Goal: Contribute content: Contribute content

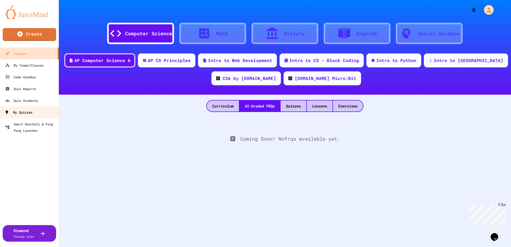
click at [32, 111] on div "My Quizzes" at bounding box center [19, 112] width 28 height 7
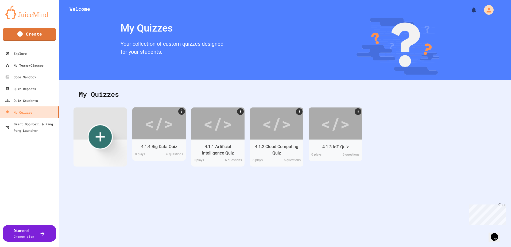
click at [101, 136] on icon "Create new" at bounding box center [100, 136] width 9 height 9
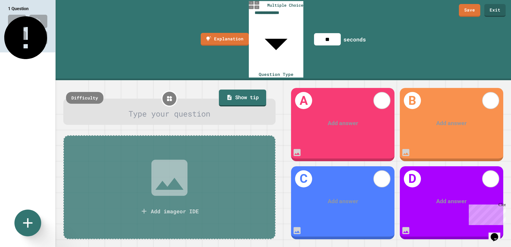
click at [165, 108] on div at bounding box center [170, 114] width 194 height 12
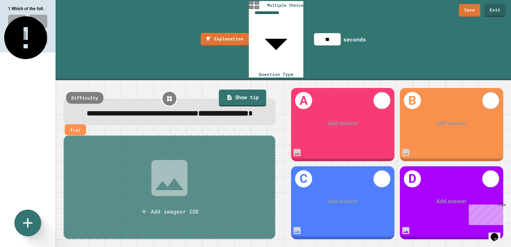
click at [336, 119] on div at bounding box center [343, 123] width 80 height 9
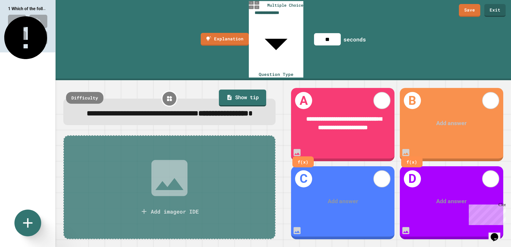
click at [458, 119] on div at bounding box center [452, 123] width 80 height 9
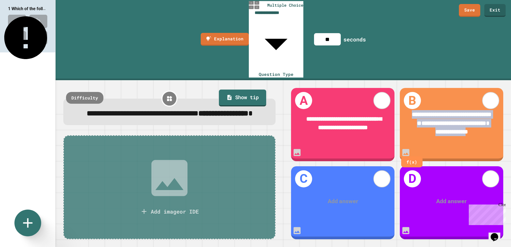
drag, startPoint x: 490, startPoint y: 88, endPoint x: 410, endPoint y: 69, distance: 82.3
click at [410, 99] on div "**********" at bounding box center [451, 123] width 103 height 49
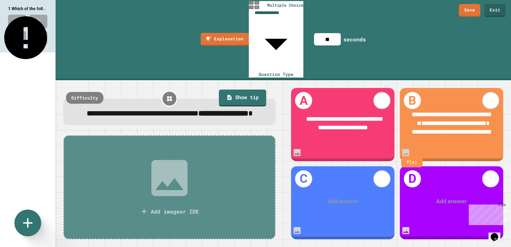
click at [344, 192] on div "Add answer" at bounding box center [342, 202] width 103 height 32
click at [341, 197] on div at bounding box center [343, 201] width 80 height 9
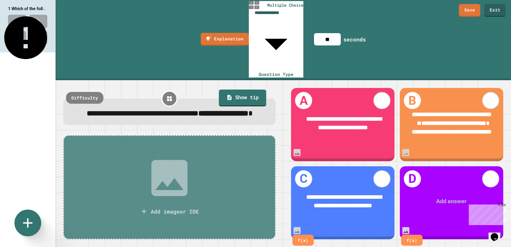
click at [449, 197] on div at bounding box center [452, 201] width 80 height 9
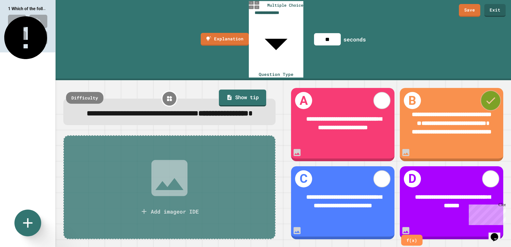
click at [496, 94] on icon at bounding box center [491, 100] width 12 height 12
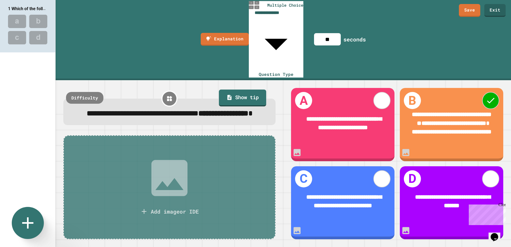
click at [27, 222] on icon at bounding box center [27, 222] width 11 height 11
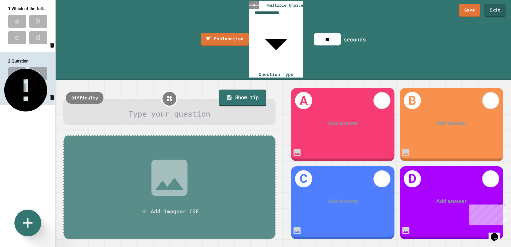
click at [166, 108] on div at bounding box center [170, 114] width 194 height 12
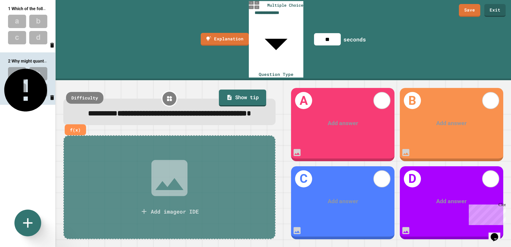
click at [337, 107] on div "Add answer" at bounding box center [342, 123] width 103 height 32
click at [338, 119] on div at bounding box center [343, 123] width 80 height 9
click at [436, 119] on div at bounding box center [452, 123] width 80 height 9
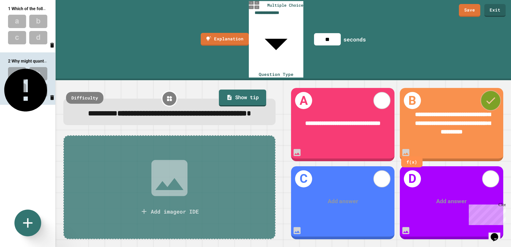
click at [491, 97] on icon at bounding box center [490, 100] width 9 height 7
click at [330, 186] on div "Add answer" at bounding box center [342, 202] width 103 height 32
click at [336, 197] on div at bounding box center [343, 201] width 80 height 9
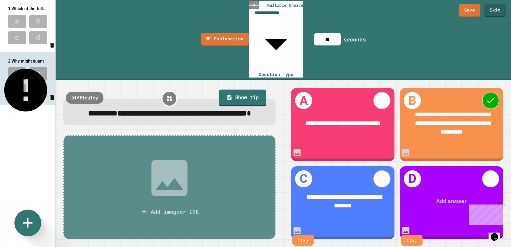
click at [442, 197] on div at bounding box center [452, 201] width 80 height 9
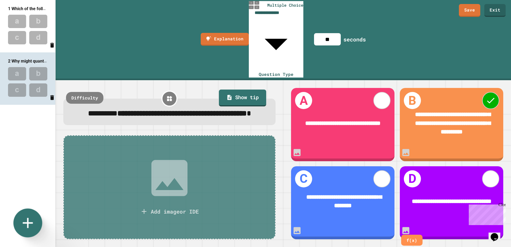
click at [36, 221] on icon at bounding box center [27, 222] width 17 height 17
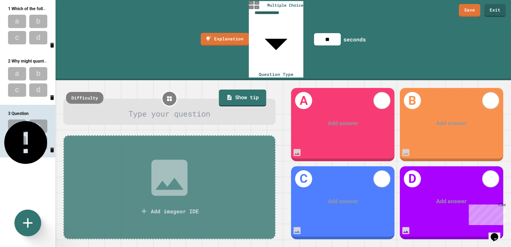
click at [167, 108] on div at bounding box center [170, 114] width 194 height 12
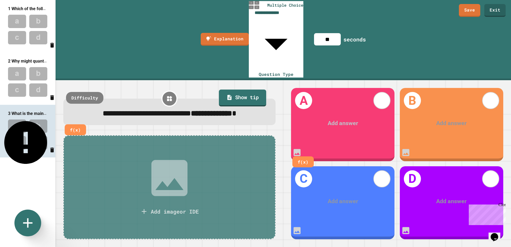
click at [333, 119] on div at bounding box center [343, 123] width 80 height 9
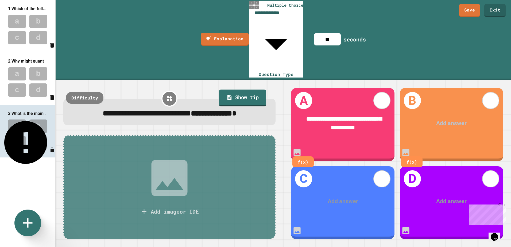
click at [450, 119] on div at bounding box center [452, 123] width 80 height 9
click at [333, 192] on div "Add answer" at bounding box center [342, 202] width 103 height 32
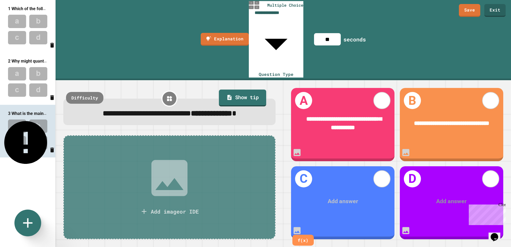
click at [336, 197] on div at bounding box center [343, 201] width 80 height 9
click at [448, 197] on div at bounding box center [452, 201] width 80 height 9
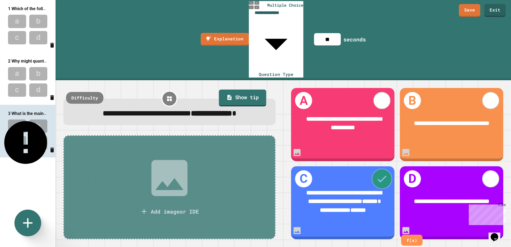
click at [380, 173] on icon at bounding box center [382, 179] width 12 height 12
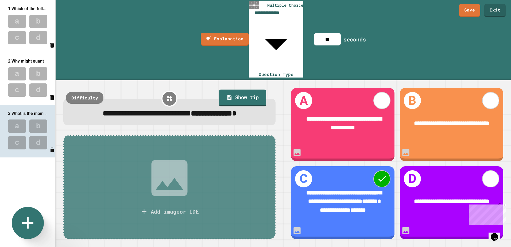
click at [29, 218] on icon at bounding box center [27, 222] width 19 height 19
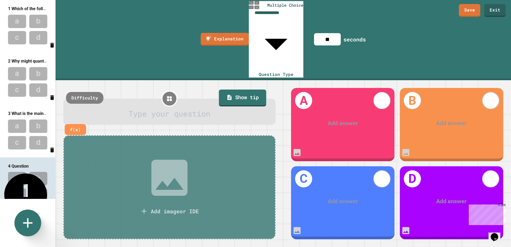
click at [188, 108] on div at bounding box center [170, 114] width 194 height 12
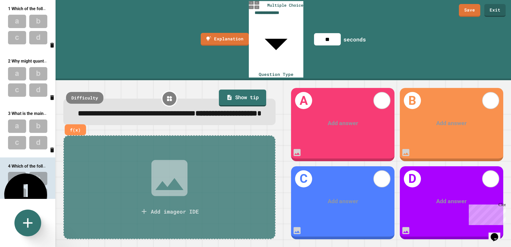
click at [339, 119] on div at bounding box center [343, 123] width 80 height 9
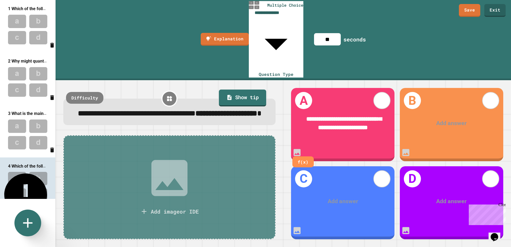
click at [444, 119] on div at bounding box center [452, 123] width 80 height 9
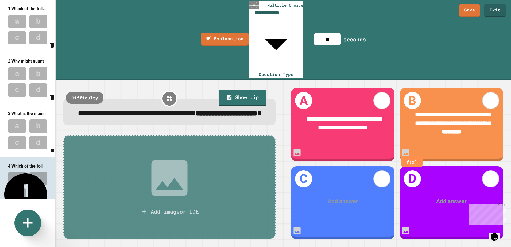
click at [343, 197] on div at bounding box center [343, 201] width 80 height 9
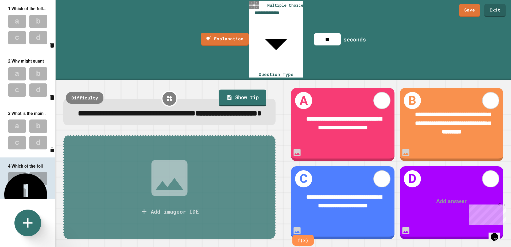
click at [447, 197] on div at bounding box center [452, 201] width 80 height 9
click at [495, 173] on icon at bounding box center [491, 179] width 12 height 12
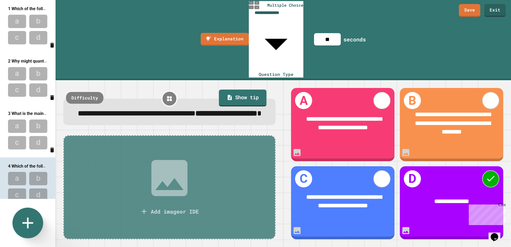
click at [34, 218] on icon at bounding box center [27, 223] width 18 height 18
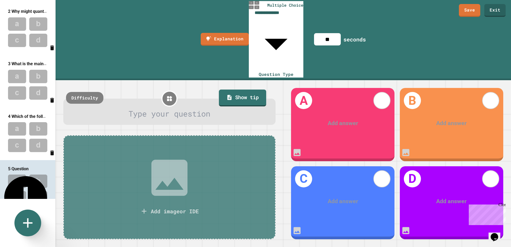
click at [352, 107] on div "Add answer" at bounding box center [342, 123] width 103 height 32
click at [153, 108] on div at bounding box center [170, 114] width 194 height 12
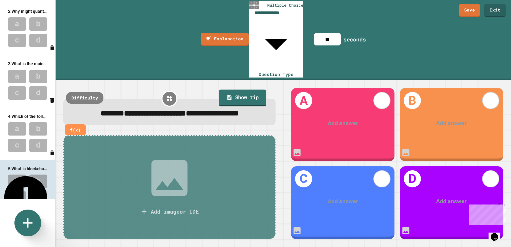
click at [338, 107] on div "Add answer" at bounding box center [342, 123] width 103 height 32
click at [339, 119] on div at bounding box center [343, 123] width 80 height 9
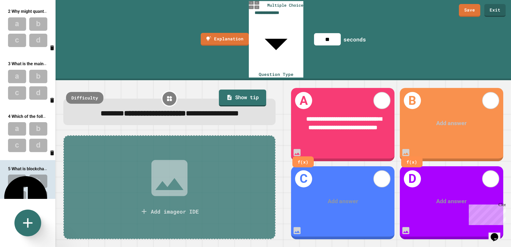
click at [444, 119] on div at bounding box center [452, 123] width 80 height 9
click at [340, 192] on div "Add answer" at bounding box center [342, 202] width 103 height 32
click at [334, 197] on div at bounding box center [343, 201] width 80 height 9
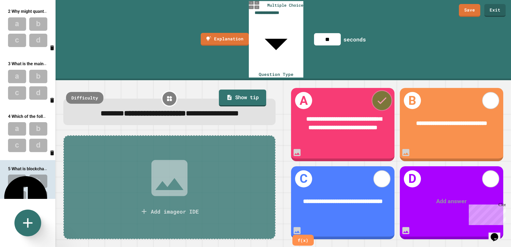
click at [390, 90] on div at bounding box center [382, 100] width 21 height 21
click at [447, 197] on div at bounding box center [452, 201] width 80 height 9
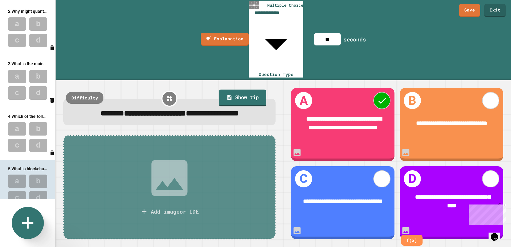
click at [30, 225] on icon at bounding box center [27, 222] width 19 height 19
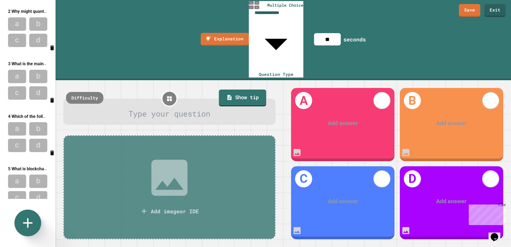
scroll to position [99, 0]
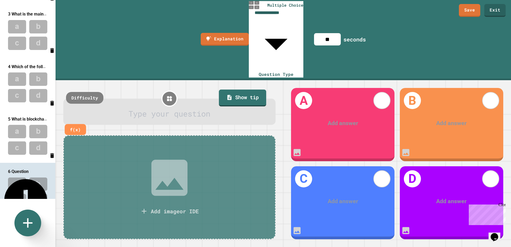
click at [167, 108] on div at bounding box center [170, 114] width 194 height 12
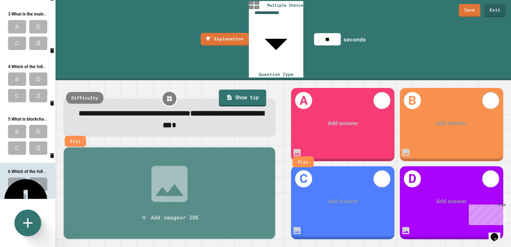
click at [342, 119] on div at bounding box center [343, 123] width 80 height 9
click at [452, 107] on div "Add answer" at bounding box center [451, 123] width 103 height 32
click at [452, 119] on div at bounding box center [452, 123] width 80 height 9
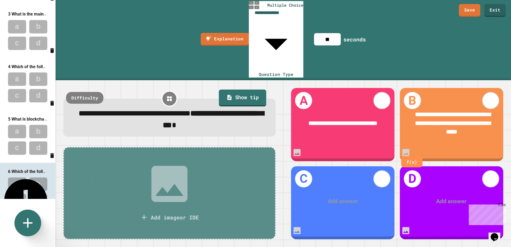
click at [343, 197] on div at bounding box center [343, 201] width 80 height 9
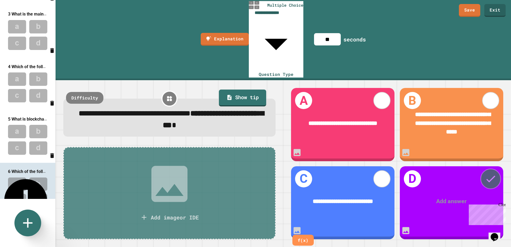
click at [490, 173] on icon at bounding box center [491, 179] width 12 height 12
click at [456, 197] on div at bounding box center [452, 201] width 80 height 9
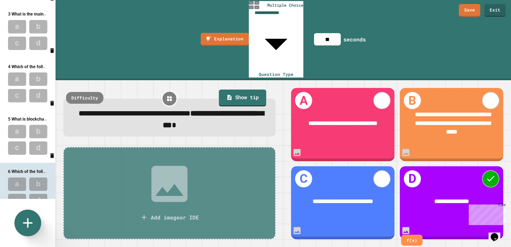
click at [26, 116] on span "5 What is blockchain technology mainly known for?" at bounding box center [57, 118] width 98 height 5
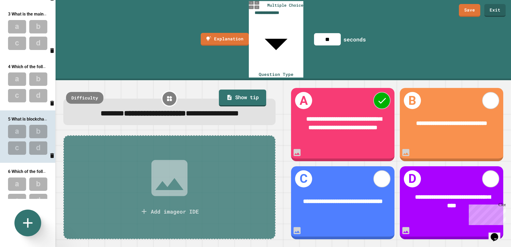
click at [24, 168] on div "6 Which of the following is a potential real-world use of blockchain?" at bounding box center [27, 171] width 55 height 7
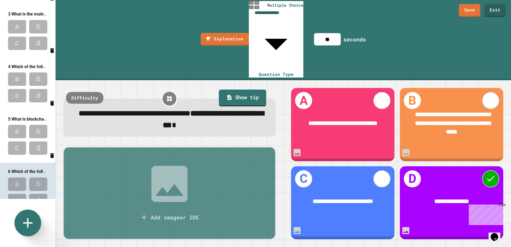
click at [37, 63] on div "4 Which of the following is an example of extended reality (XR)?" at bounding box center [27, 66] width 55 height 7
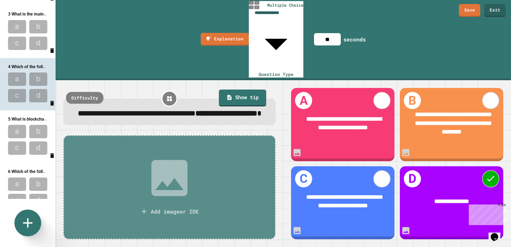
click at [22, 175] on img at bounding box center [27, 192] width 55 height 35
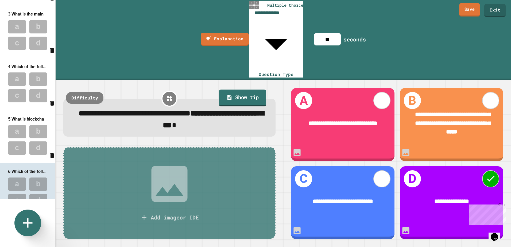
click at [478, 14] on link "Save" at bounding box center [469, 9] width 21 height 13
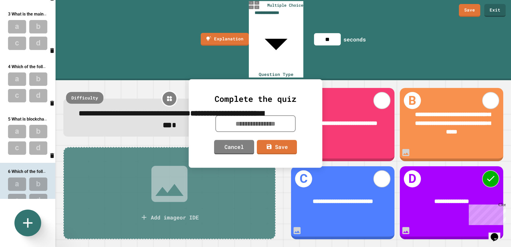
click at [273, 123] on textarea at bounding box center [256, 124] width 80 height 17
type textarea "**********"
click at [275, 144] on link "Save" at bounding box center [277, 146] width 41 height 15
